Goal: Find specific page/section: Find specific page/section

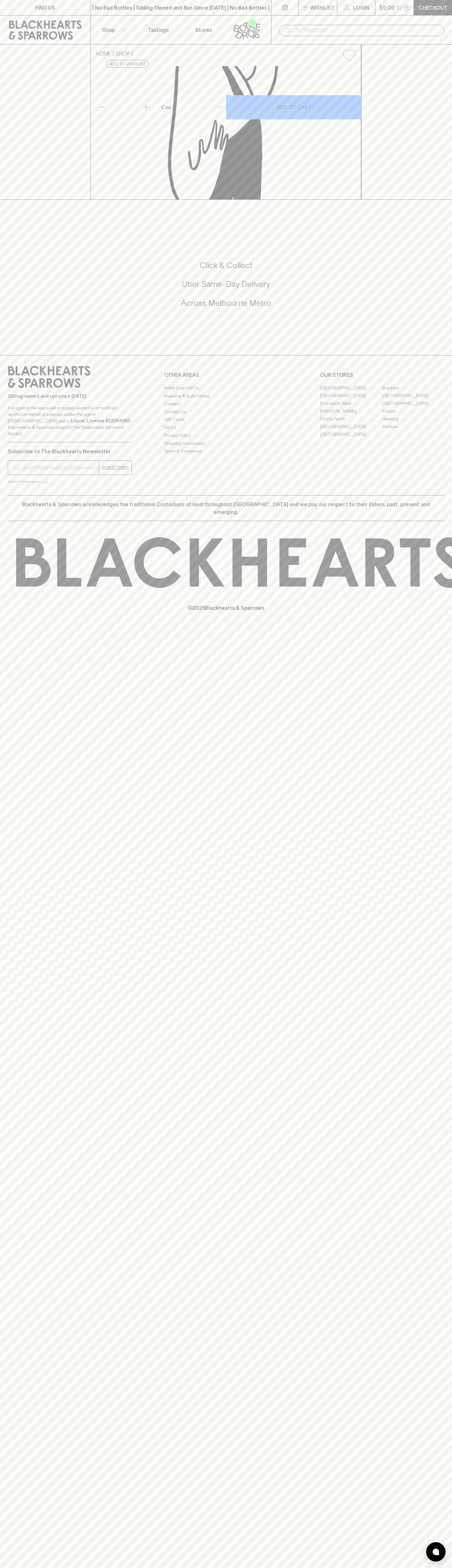
click at [90, 6] on link "FIND US" at bounding box center [45, 8] width 90 height 15
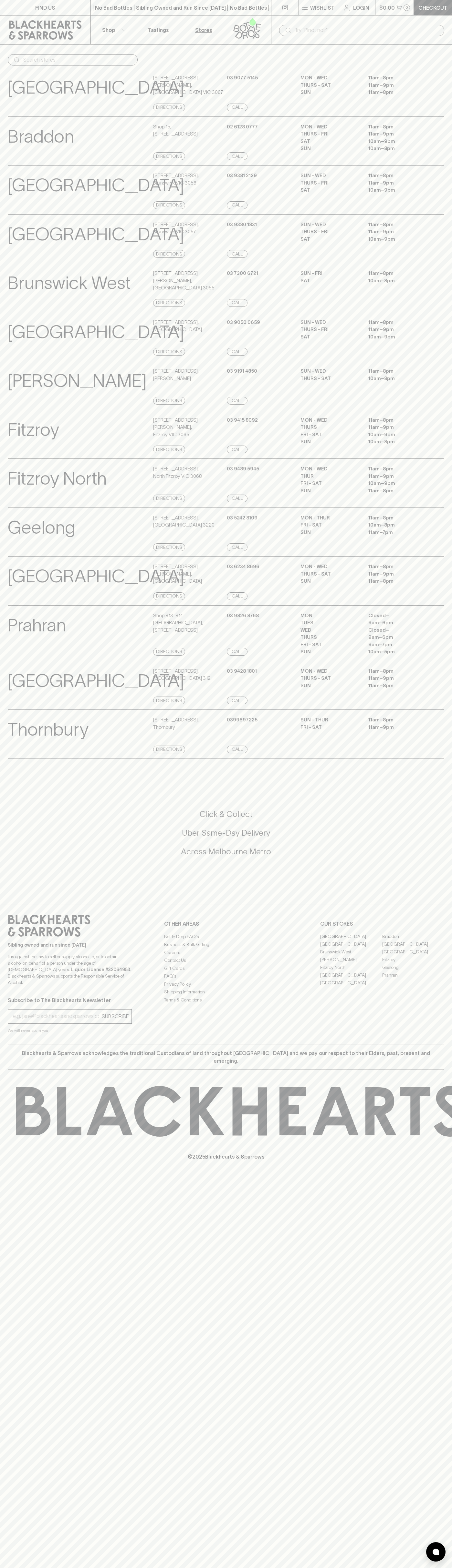
click at [439, 102] on div "MON - WED 11am – 8pm THURS - SAT 11am – 9pm SUN 11am – 8pm" at bounding box center [372, 93] width 144 height 37
click at [275, 1567] on html "FIND US | No Bad Bottles | Sibling Owned and Run Since 2006 | No Bad Bottles | …" at bounding box center [226, 784] width 452 height 1568
click at [25, 1004] on p "Subscribe to The Blackhearts Newsletter" at bounding box center [69, 1000] width 124 height 8
